Goal: Information Seeking & Learning: Find specific page/section

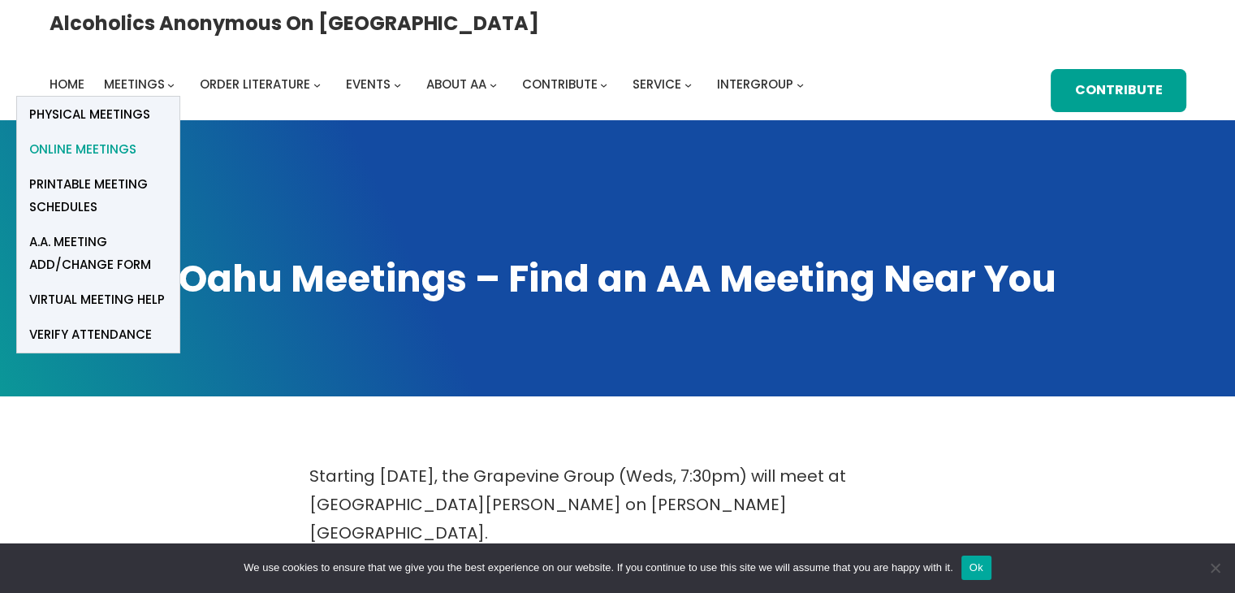
click at [136, 138] on span "Online Meetings" at bounding box center [82, 149] width 107 height 23
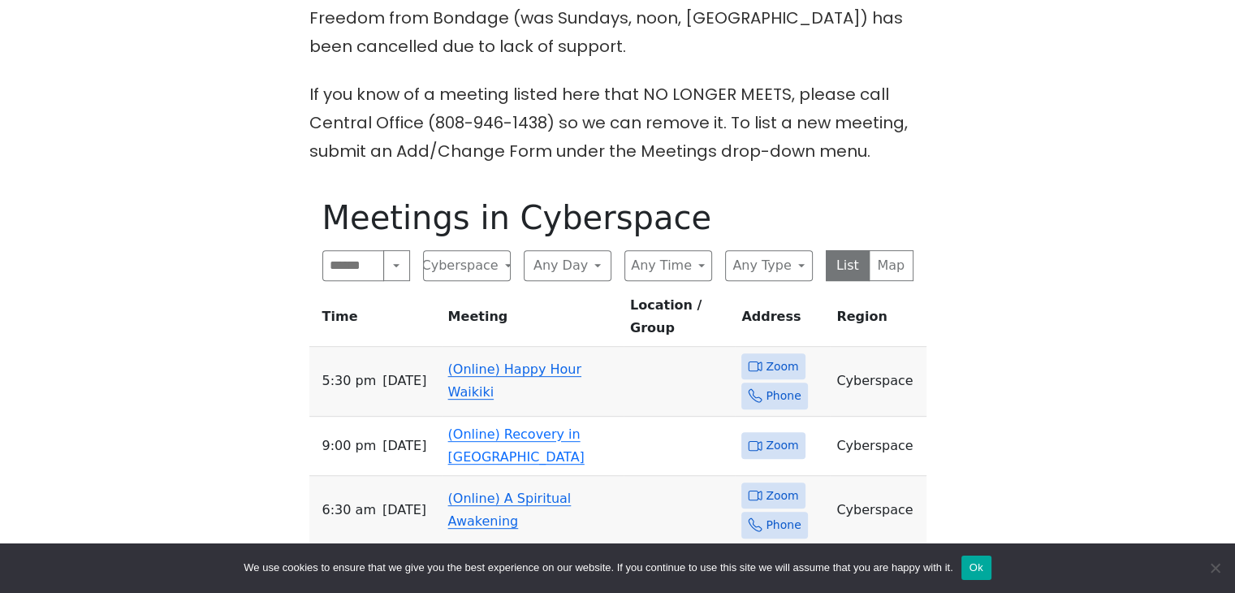
scroll to position [650, 0]
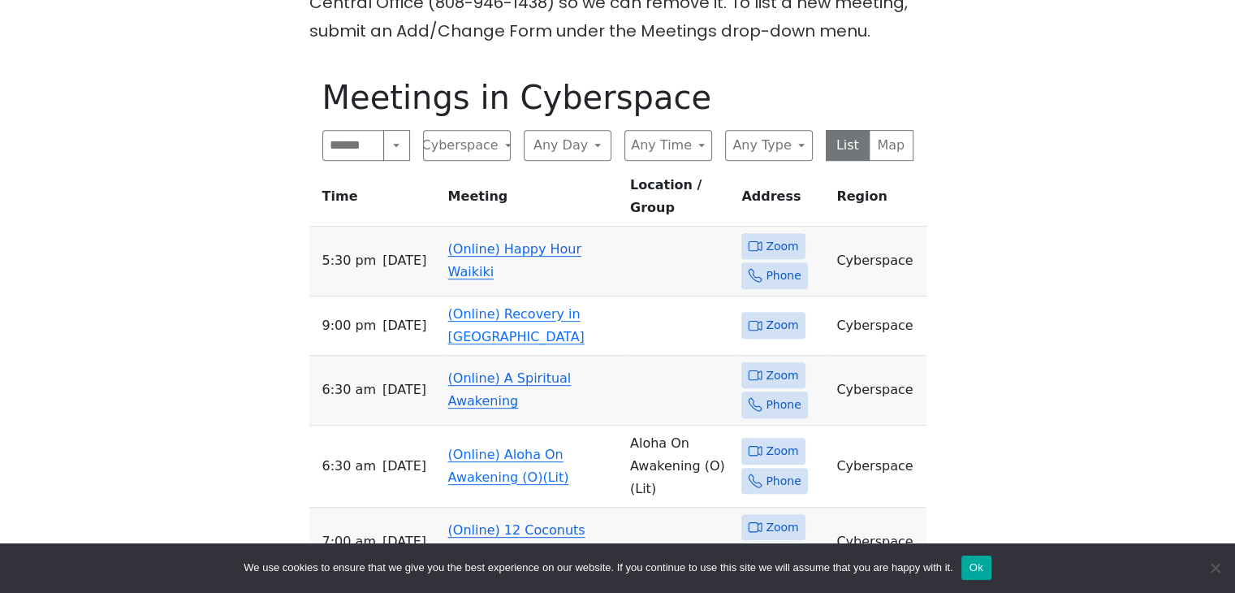
click at [539, 241] on link "(Online) Happy Hour Waikiki" at bounding box center [514, 260] width 133 height 38
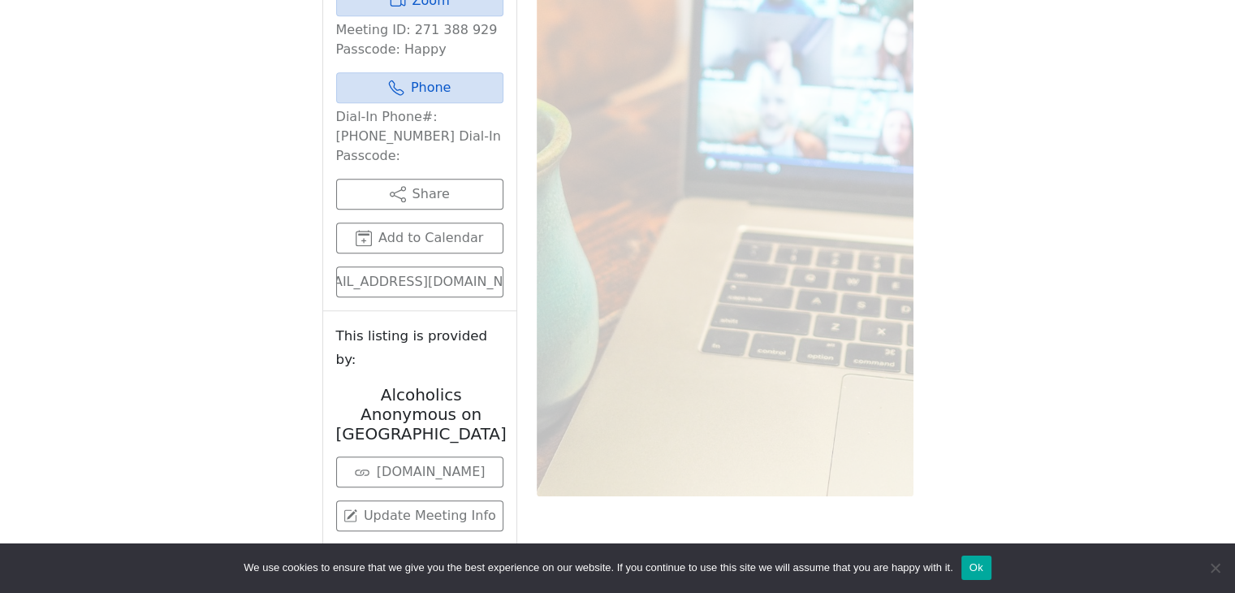
scroll to position [1254, 0]
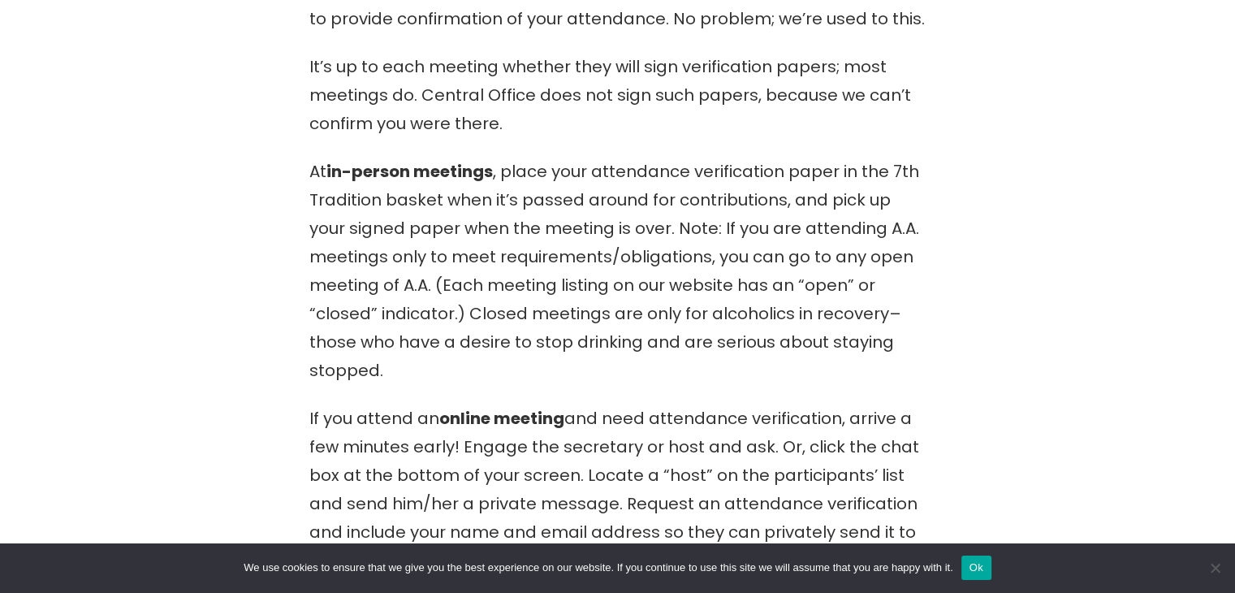
scroll to position [487, 0]
